Goal: Transaction & Acquisition: Subscribe to service/newsletter

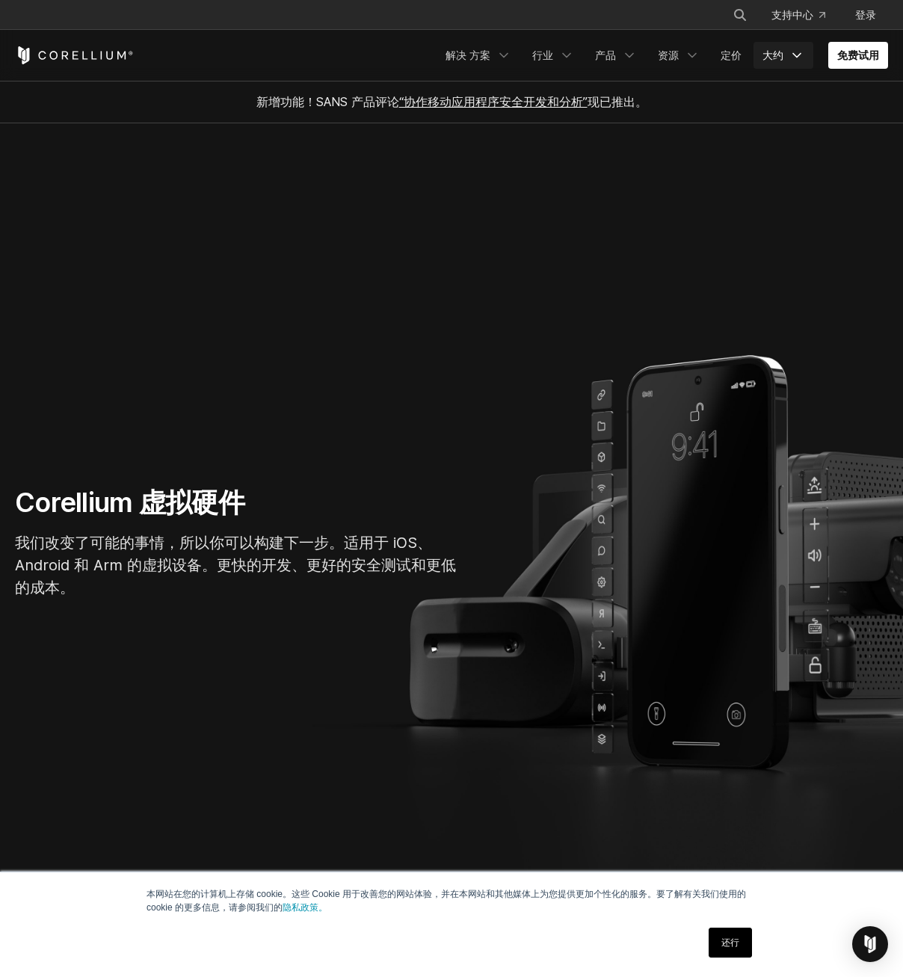
click at [786, 55] on link "大约" at bounding box center [784, 55] width 60 height 27
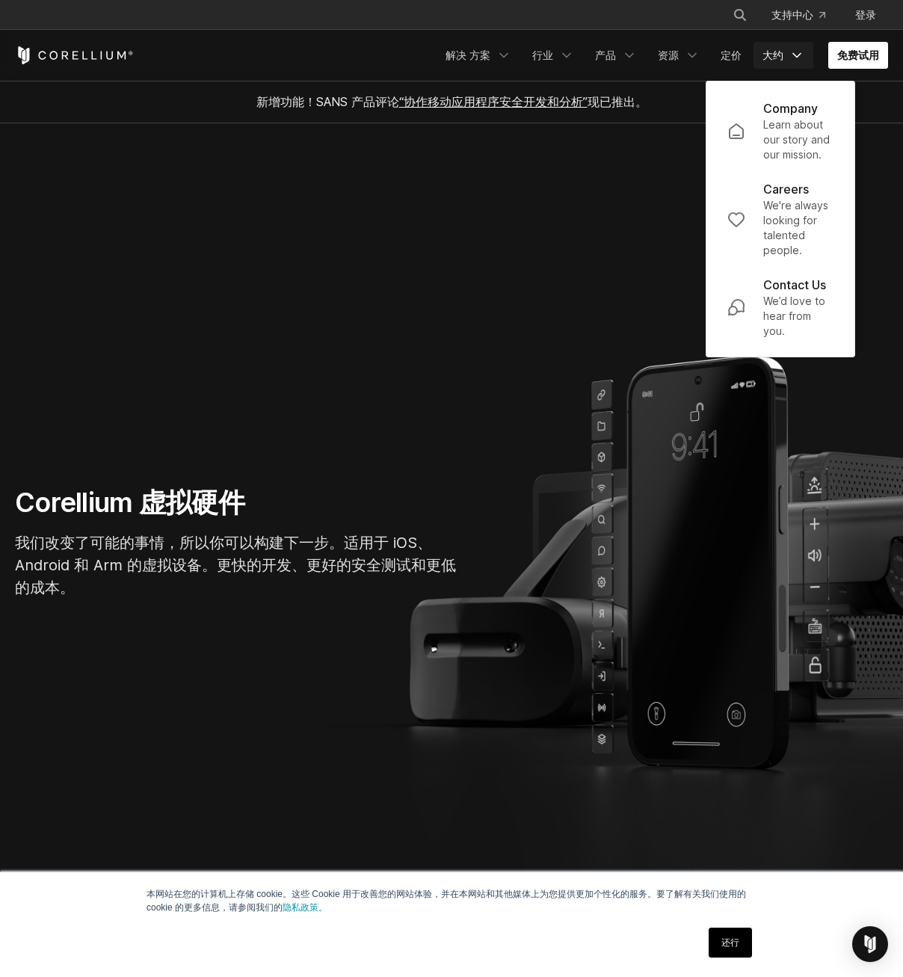
click at [854, 58] on link "免费试用" at bounding box center [858, 55] width 60 height 27
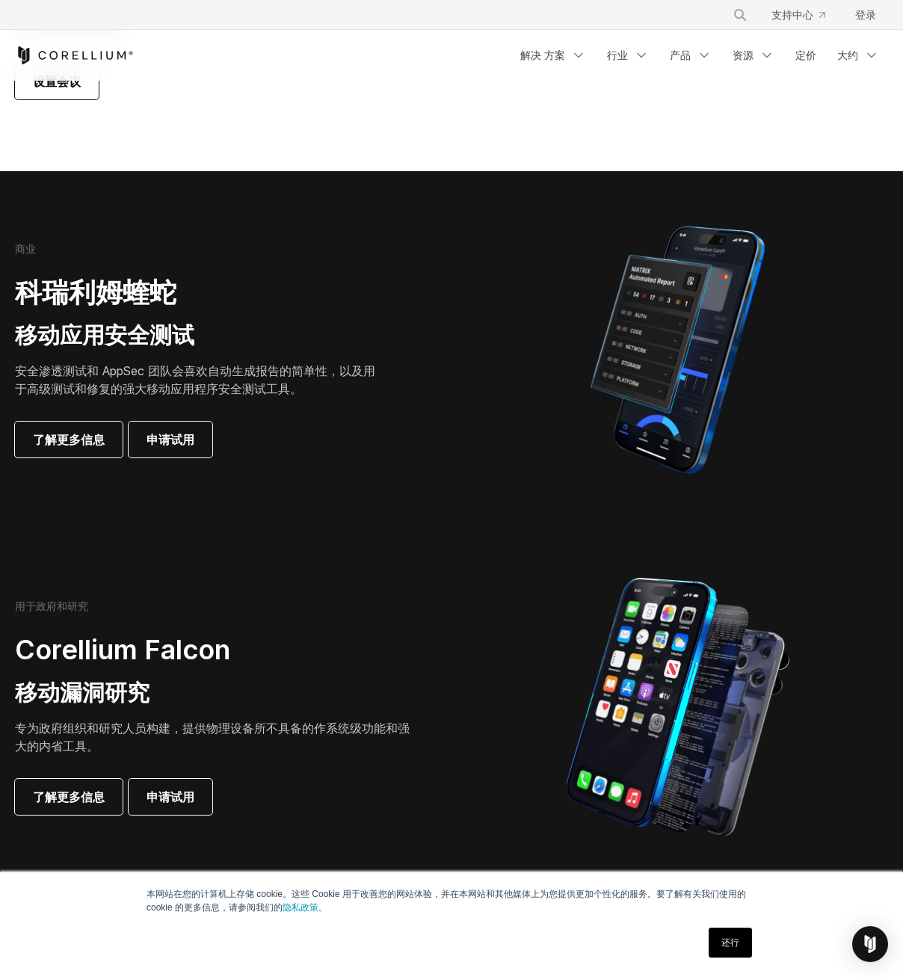
scroll to position [224, 0]
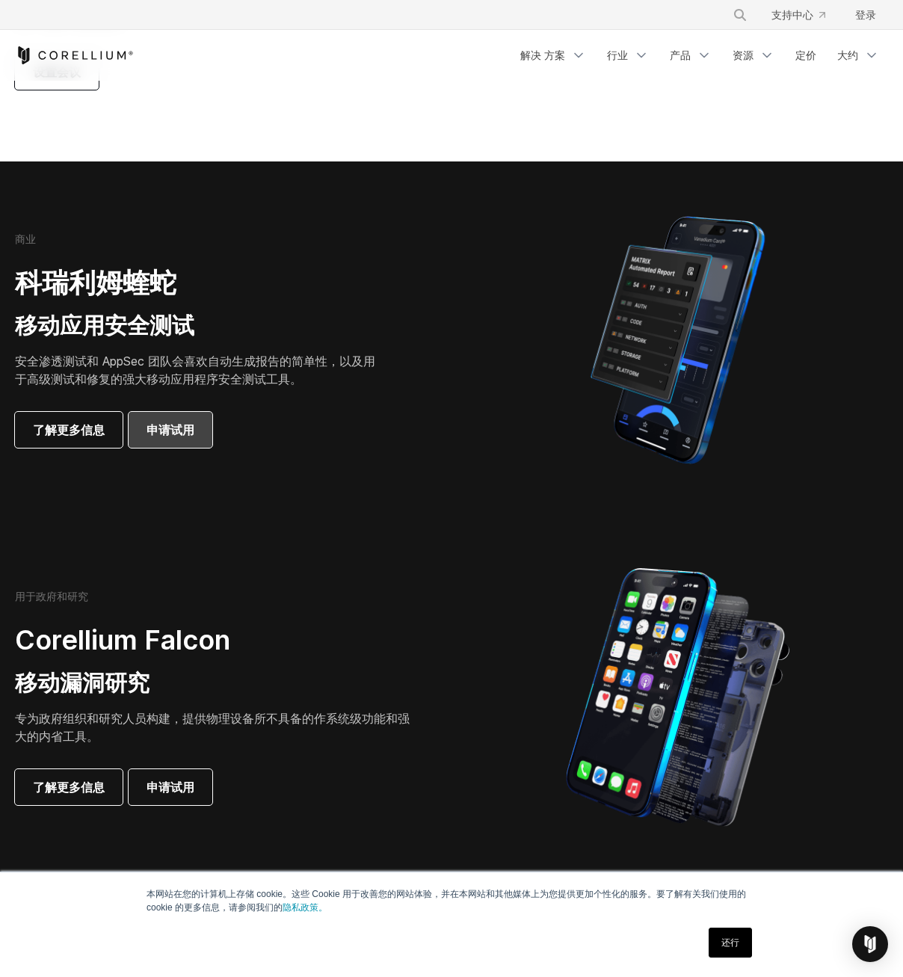
click at [159, 432] on span "申请试用" at bounding box center [171, 430] width 48 height 18
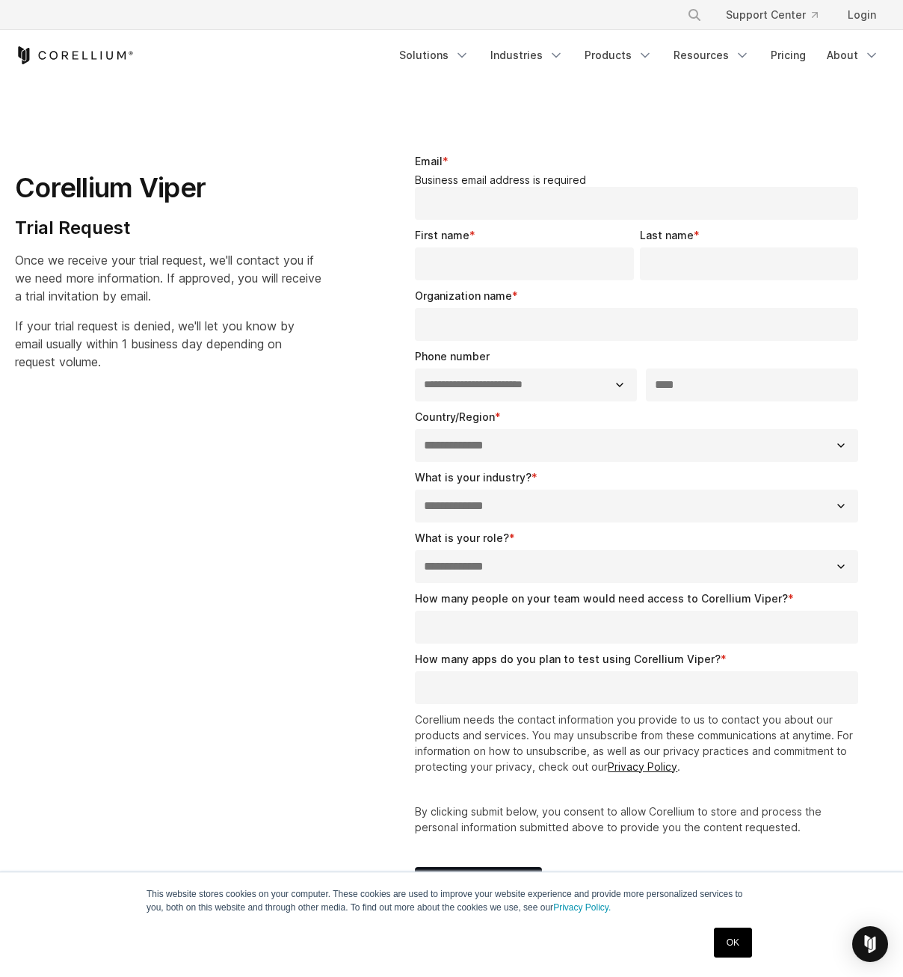
select select "**"
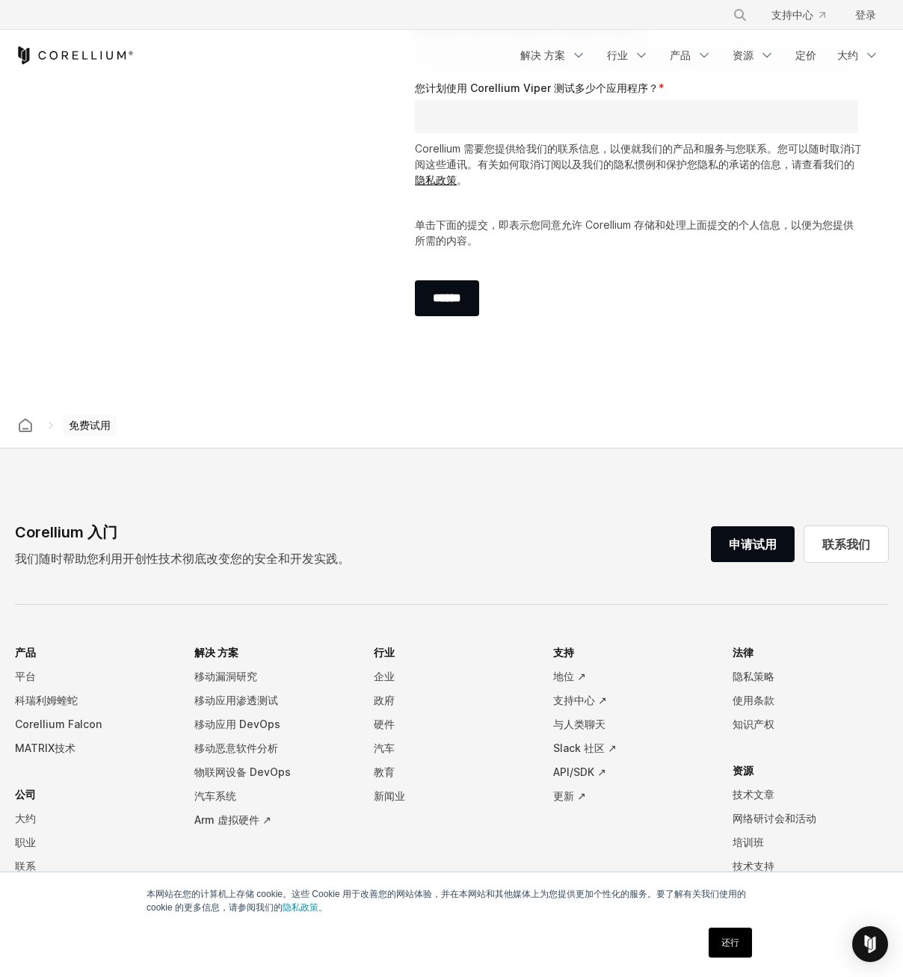
scroll to position [673, 0]
